Goal: Find specific page/section: Find specific page/section

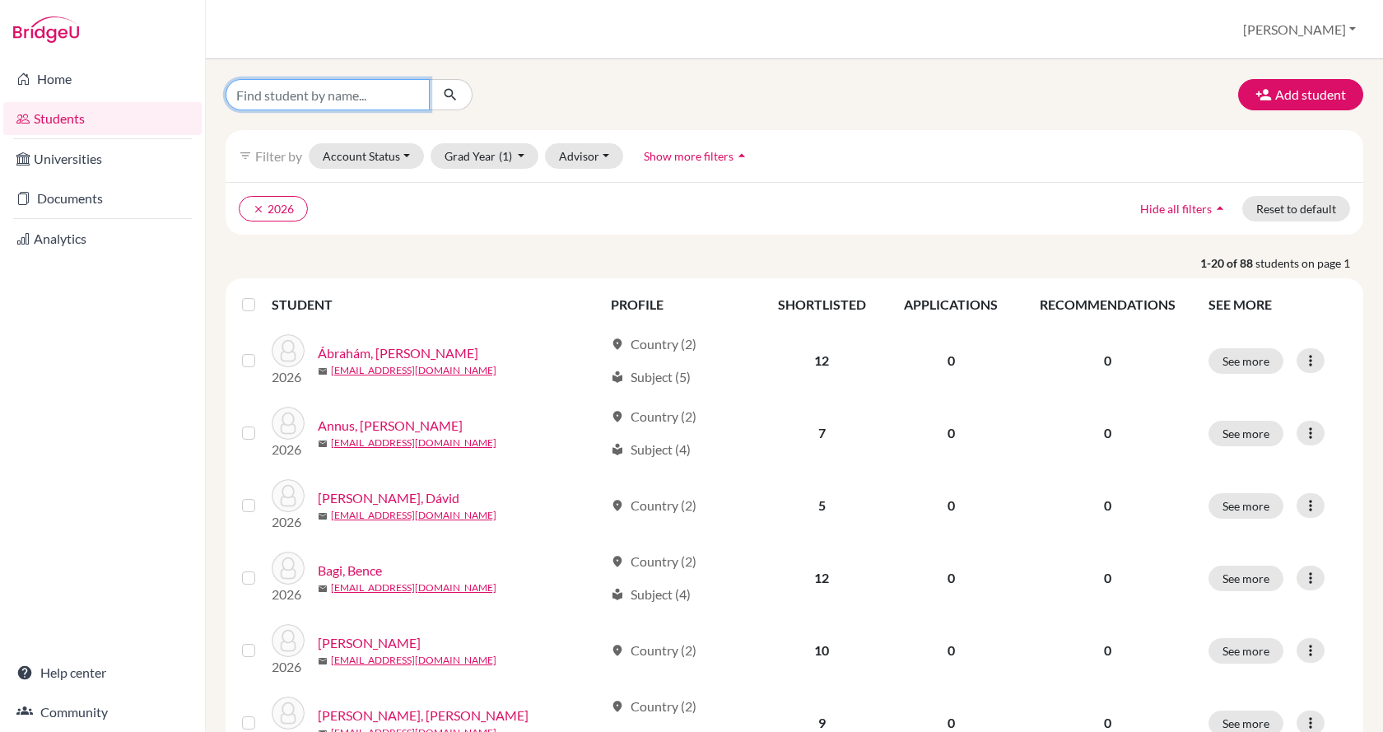
click at [357, 93] on input "Find student by name..." at bounding box center [328, 94] width 204 height 31
type input "takacs"
click button "submit" at bounding box center [451, 94] width 44 height 31
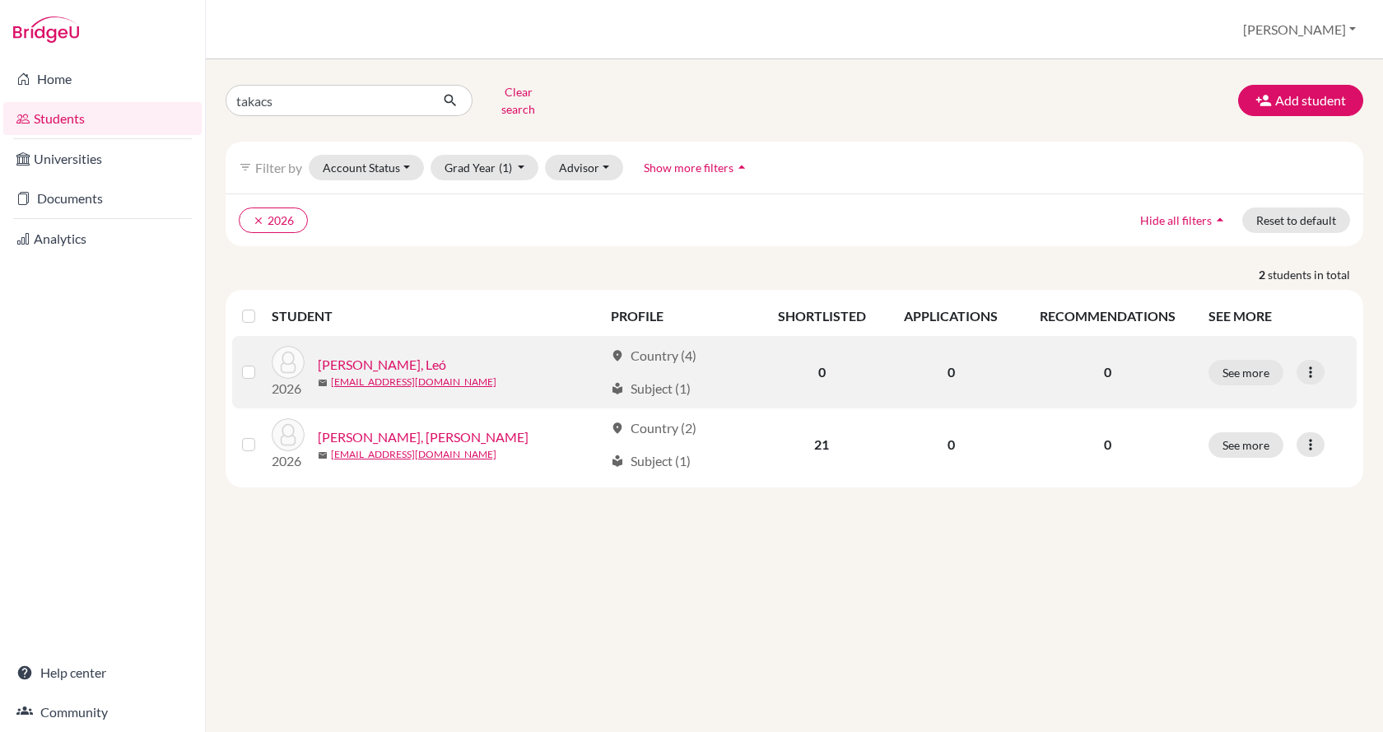
click at [369, 358] on link "[PERSON_NAME], Leó" at bounding box center [382, 365] width 128 height 20
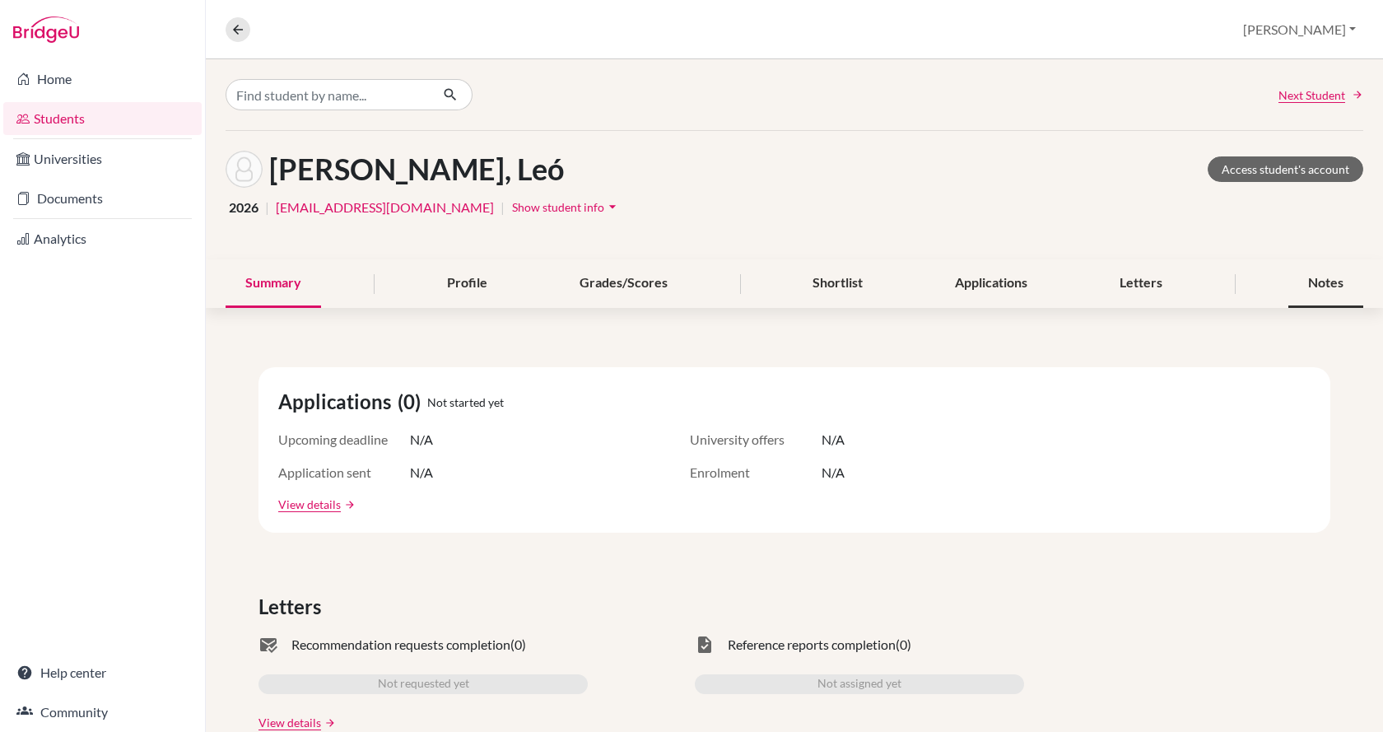
click at [1290, 284] on div "Notes" at bounding box center [1326, 283] width 75 height 49
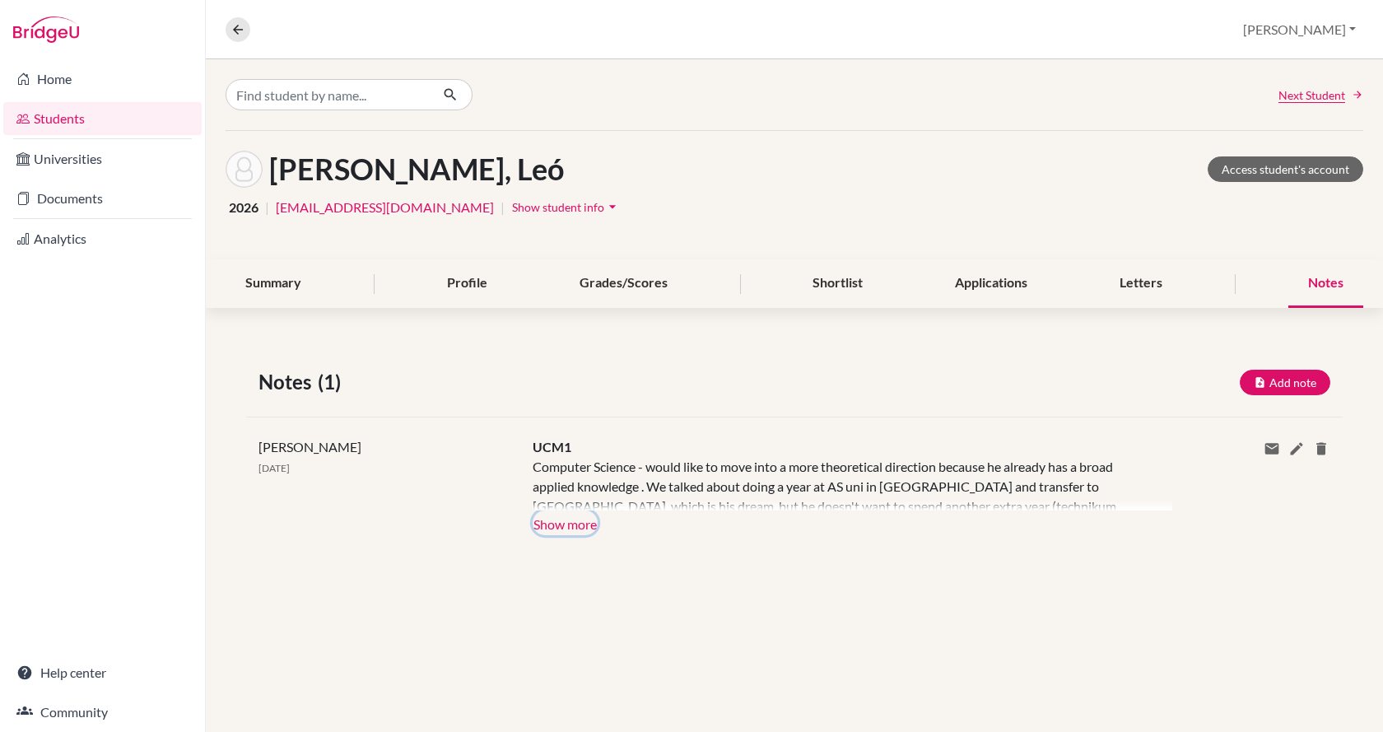
click at [578, 530] on button "Show more" at bounding box center [565, 523] width 65 height 25
